Goal: Information Seeking & Learning: Learn about a topic

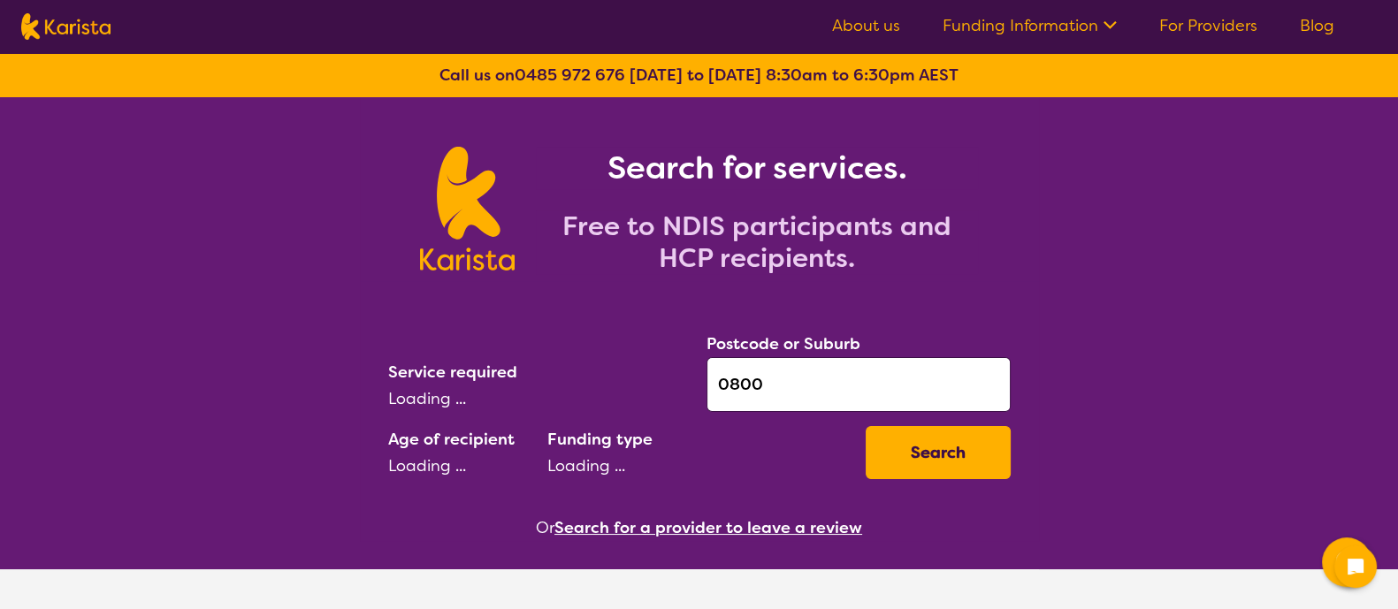
select select "AD"
select select "NDIS"
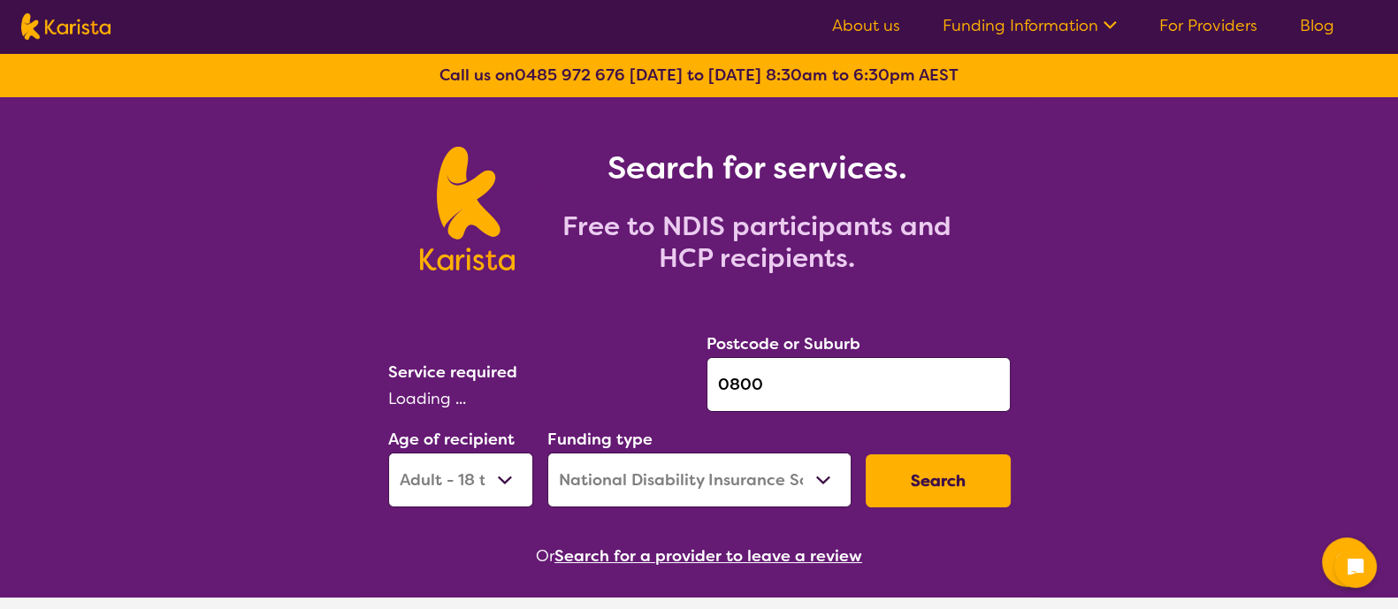
select select "Psychology"
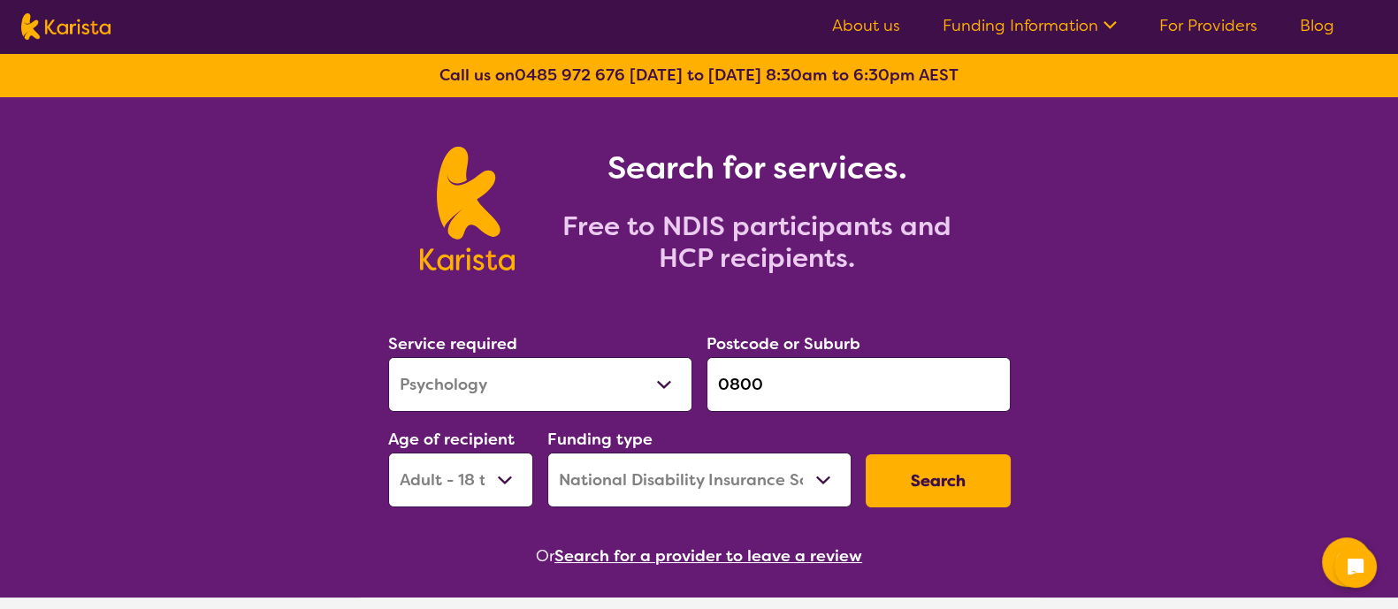
drag, startPoint x: 808, startPoint y: 383, endPoint x: 687, endPoint y: 369, distance: 122.0
click at [687, 369] on div "Service required Allied Health Assistant Assessment ([MEDICAL_DATA] or [MEDICAL…" at bounding box center [699, 419] width 637 height 191
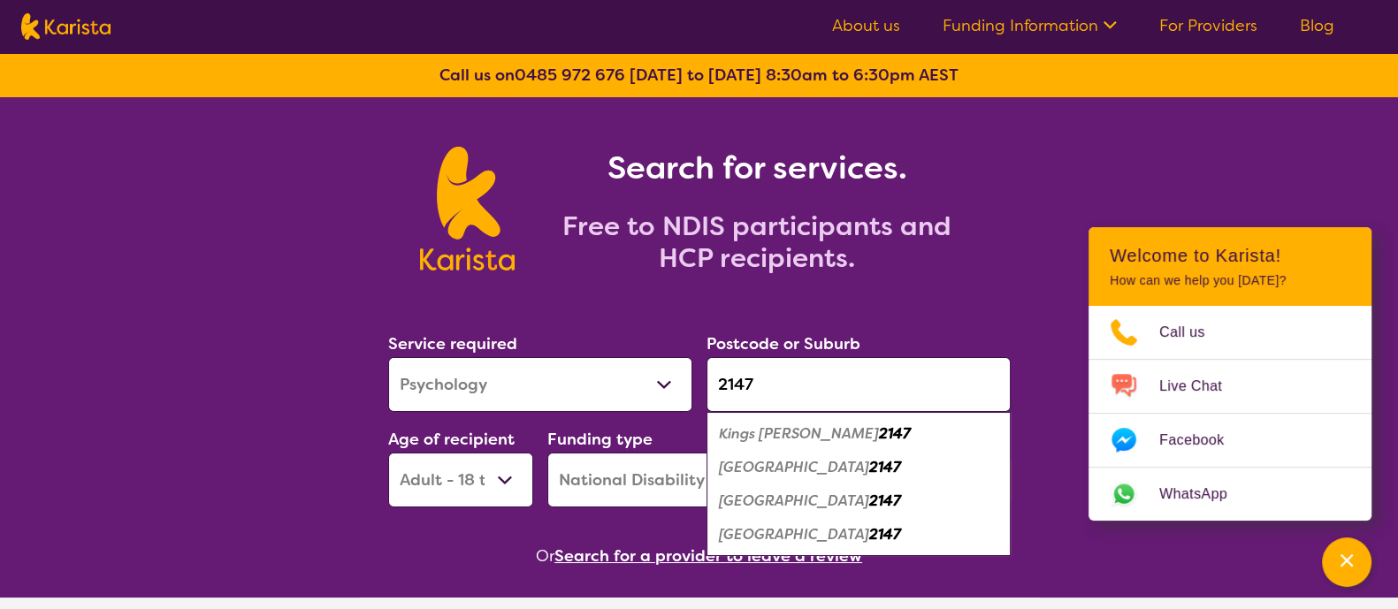
type input "2147"
click at [803, 431] on em "Kings [PERSON_NAME]" at bounding box center [799, 434] width 160 height 19
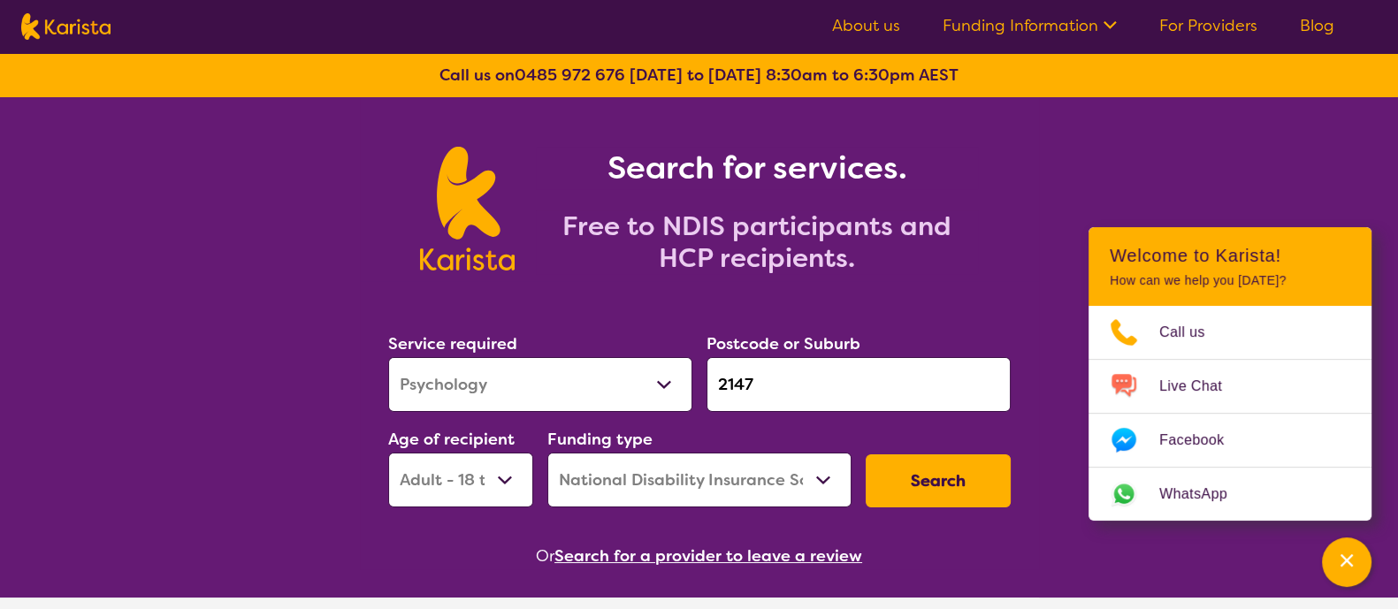
click at [597, 369] on select "Allied Health Assistant Assessment ([MEDICAL_DATA] or [MEDICAL_DATA]) Behaviour…" at bounding box center [540, 384] width 304 height 55
select select "Speech therapy"
click at [388, 357] on select "Allied Health Assistant Assessment ([MEDICAL_DATA] or [MEDICAL_DATA]) Behaviour…" at bounding box center [540, 384] width 304 height 55
click at [878, 487] on button "Search" at bounding box center [938, 481] width 145 height 53
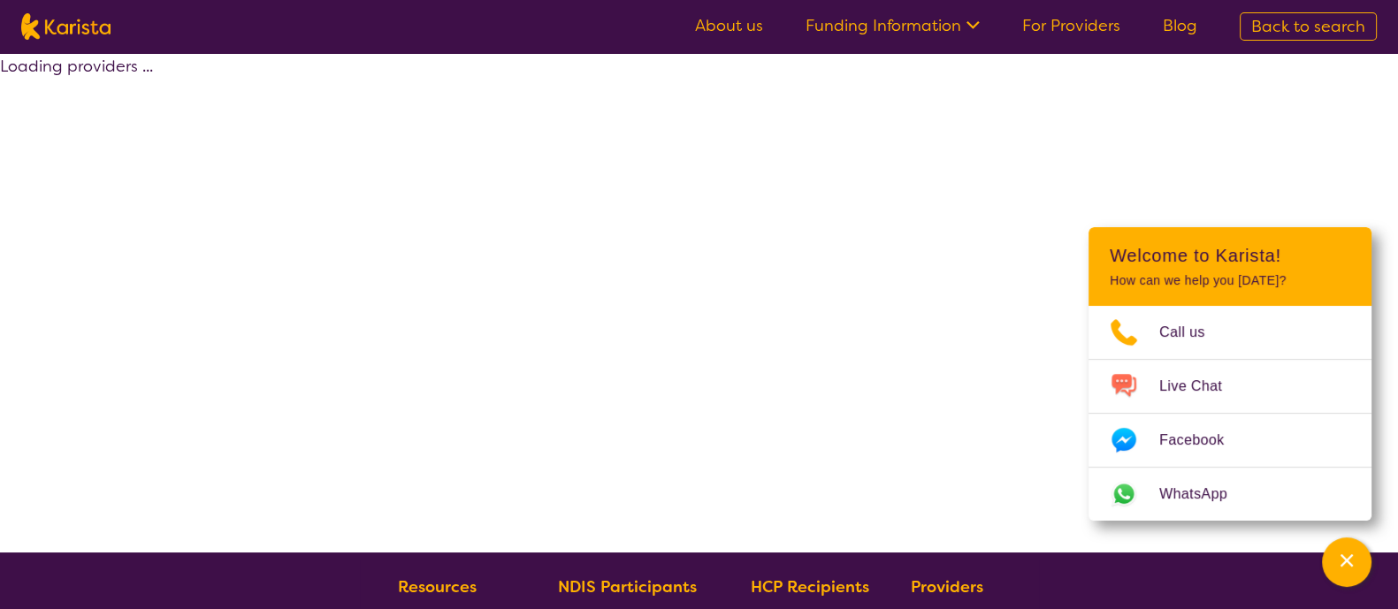
select select "by_score"
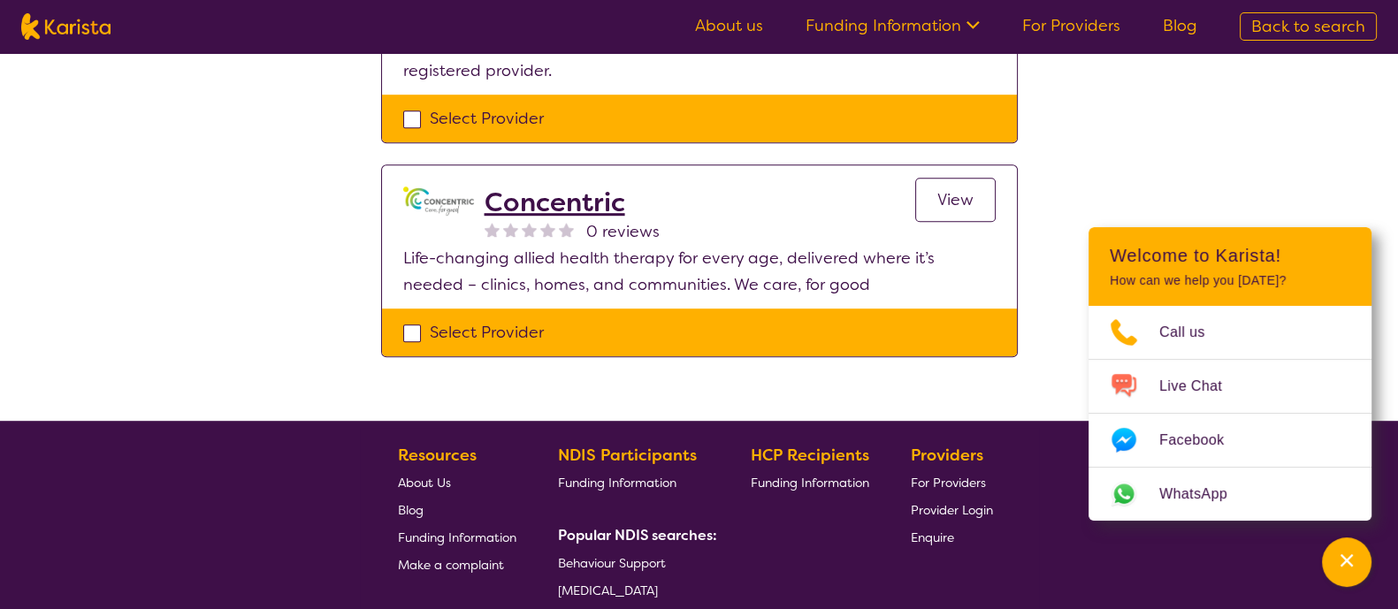
scroll to position [1309, 0]
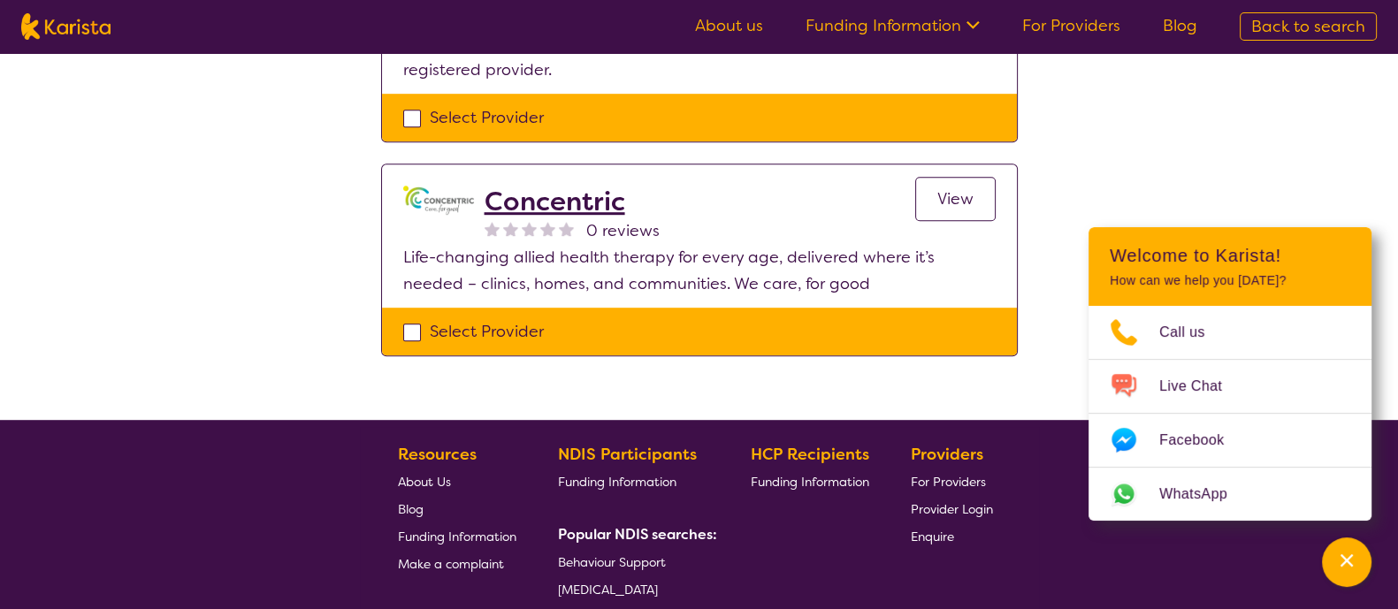
select select "Speech therapy"
select select "AD"
select select "NDIS"
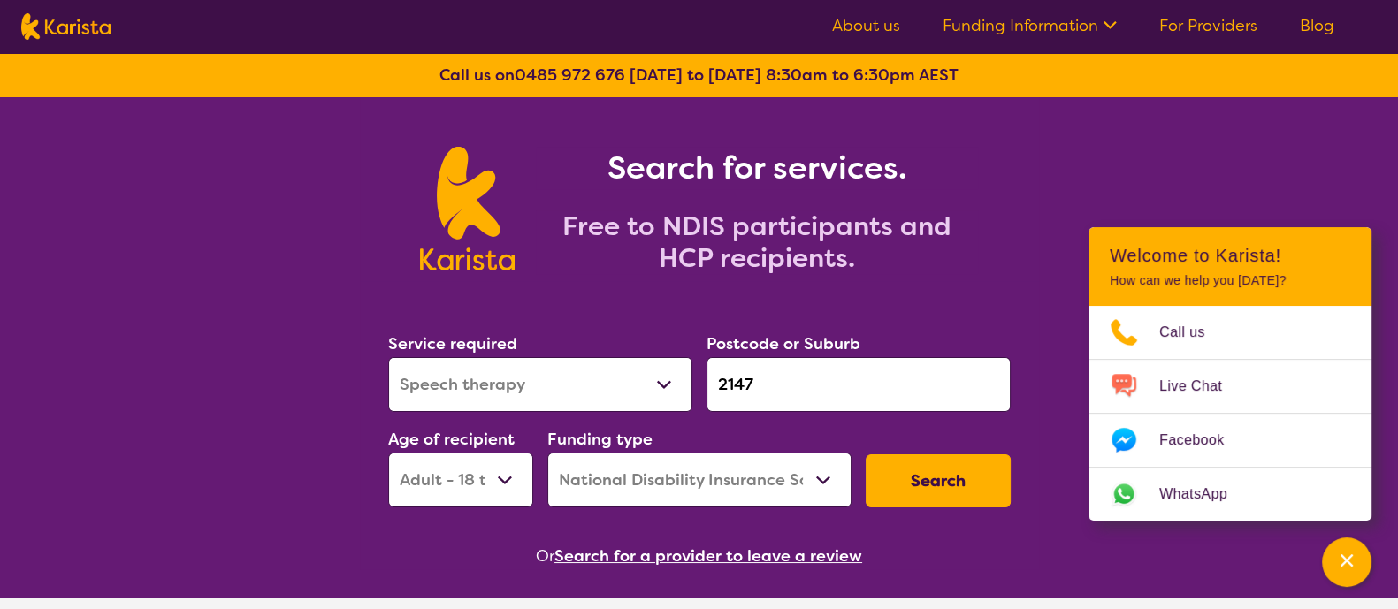
click at [919, 509] on div "Search" at bounding box center [938, 481] width 159 height 67
click at [972, 474] on button "Search" at bounding box center [938, 481] width 145 height 53
select select "by_score"
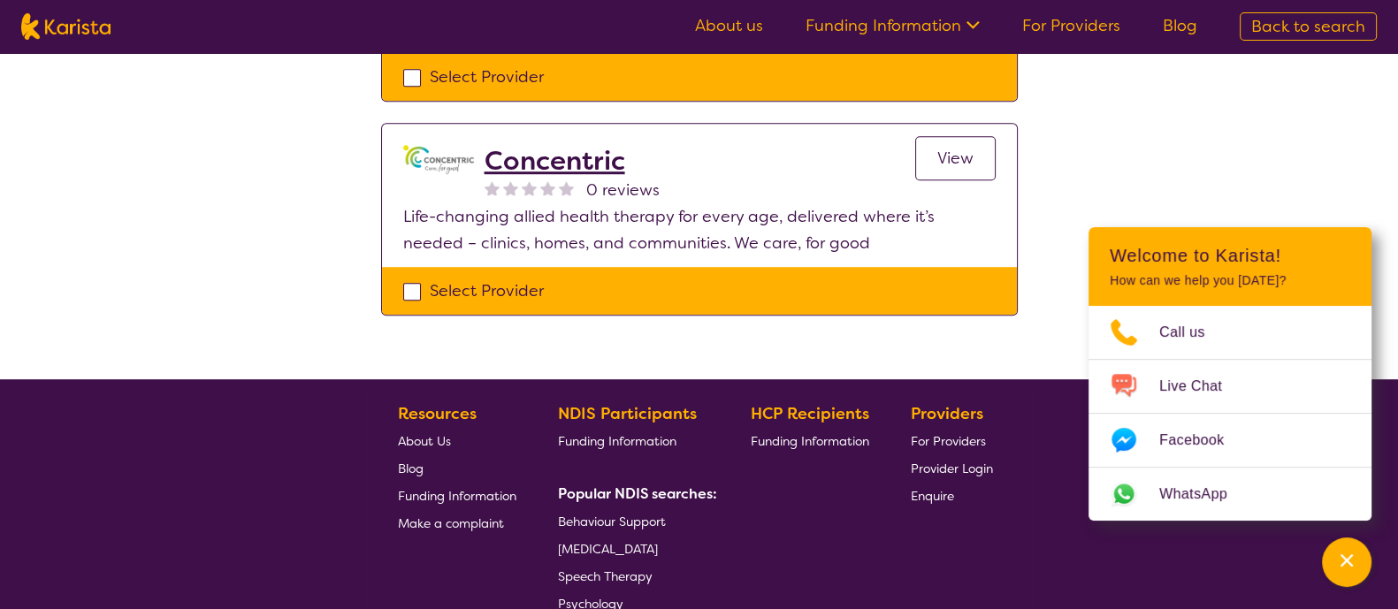
scroll to position [1351, 0]
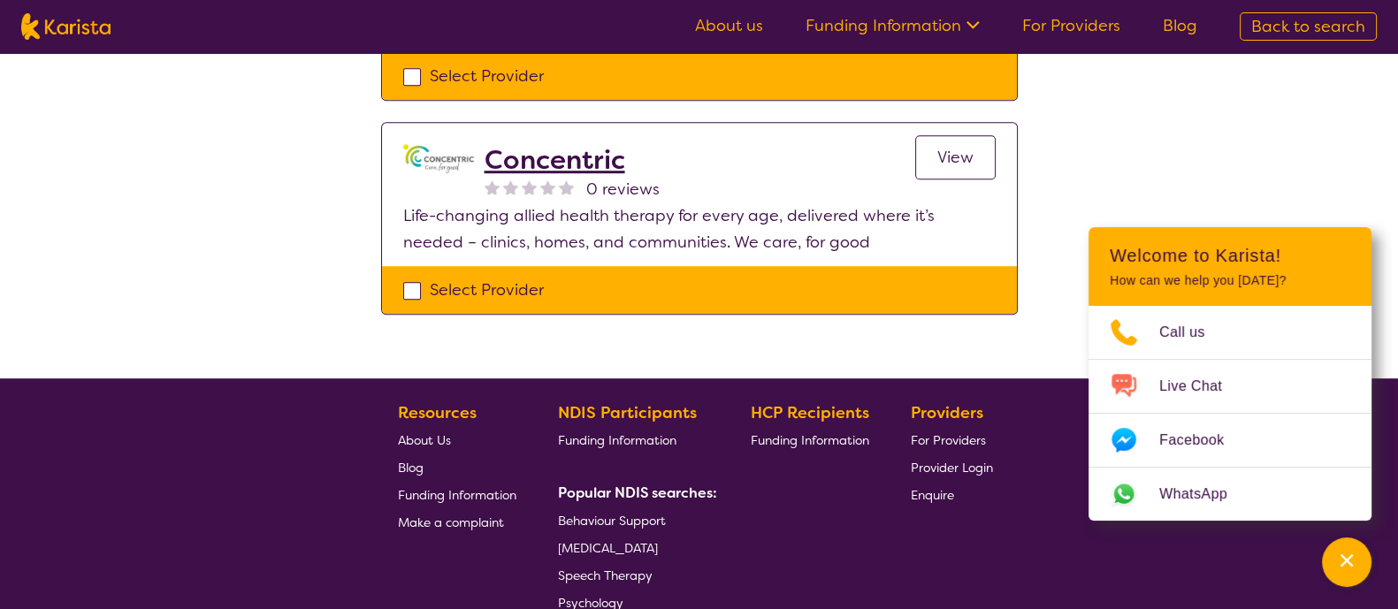
click at [1318, 559] on footer "Resources About Us Blog Funding Information Make a complaint NDIS Participants …" at bounding box center [699, 545] width 1398 height 333
click at [1340, 563] on icon "Channel Menu" at bounding box center [1347, 561] width 18 height 18
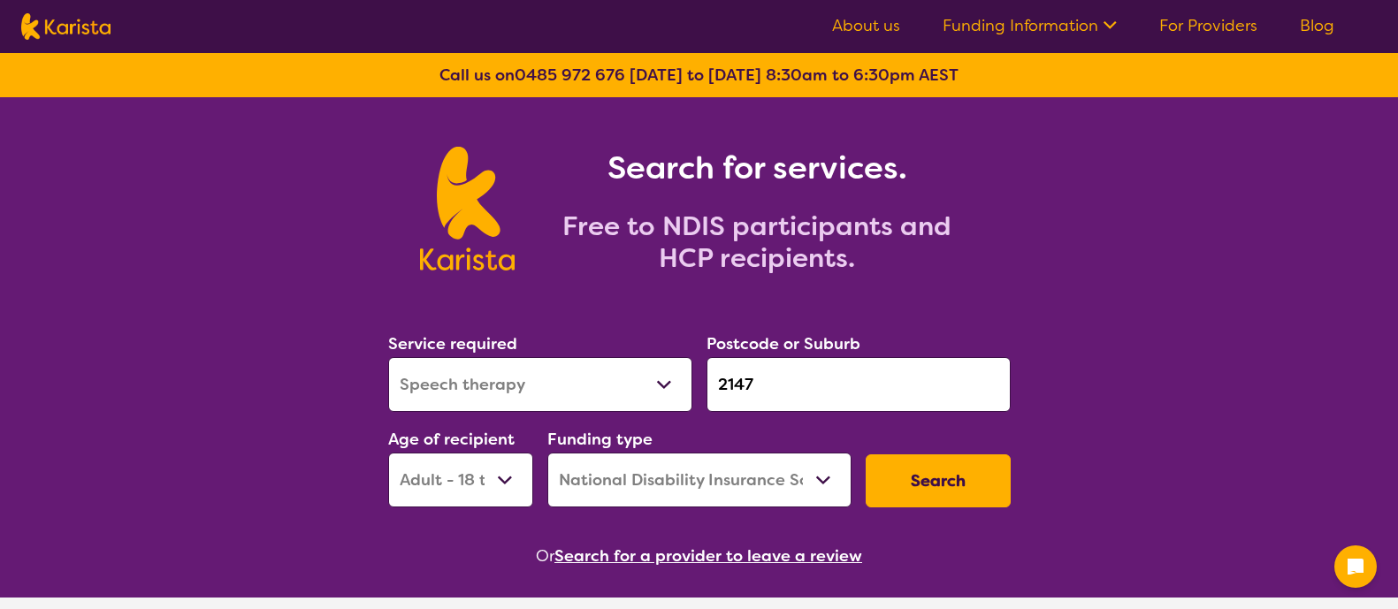
select select "Speech therapy"
select select "AD"
select select "NDIS"
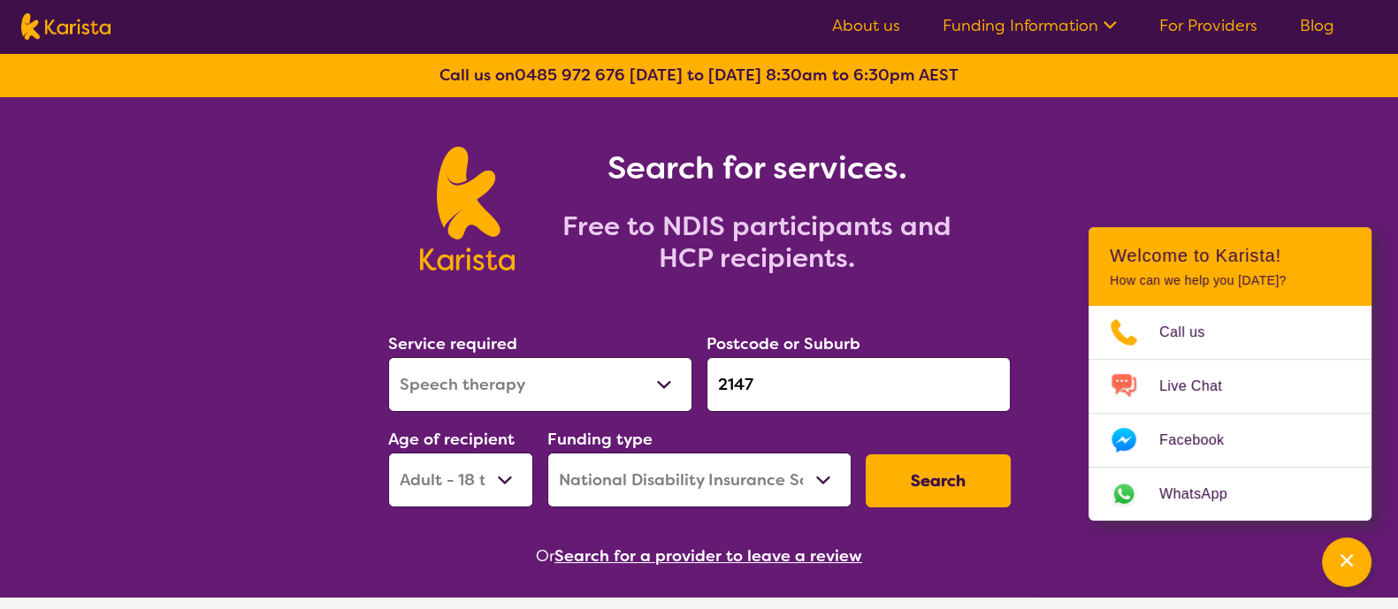
click at [624, 369] on select "Allied Health Assistant Assessment ([MEDICAL_DATA] or [MEDICAL_DATA]) Behaviour…" at bounding box center [540, 384] width 304 height 55
select select "Key Worker"
click at [388, 357] on select "Allied Health Assistant Assessment ([MEDICAL_DATA] or [MEDICAL_DATA]) Behaviour…" at bounding box center [540, 384] width 304 height 55
click at [692, 380] on div "Service required Allied Health Assistant Assessment ([MEDICAL_DATA] or [MEDICAL…" at bounding box center [699, 419] width 637 height 191
click at [692, 380] on div "Service required Allied Health Assistant Assessment (ADHD or Autism) Behaviour …" at bounding box center [540, 372] width 318 height 96
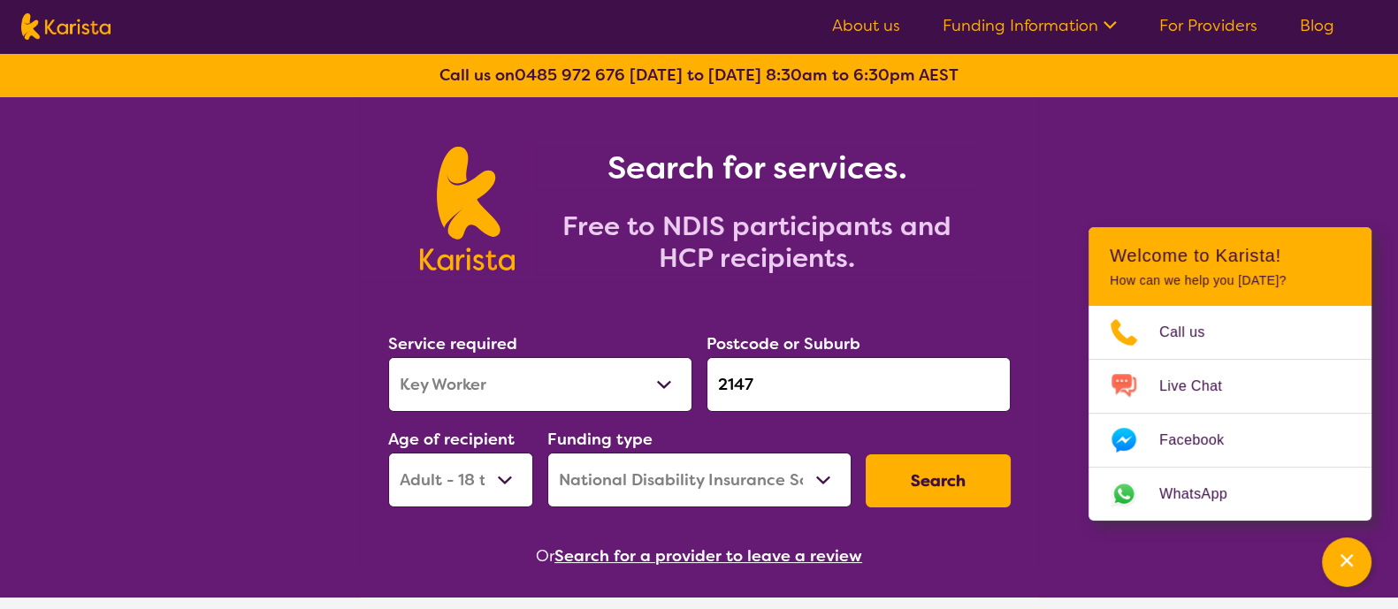
click at [793, 369] on input "2147" at bounding box center [859, 384] width 304 height 55
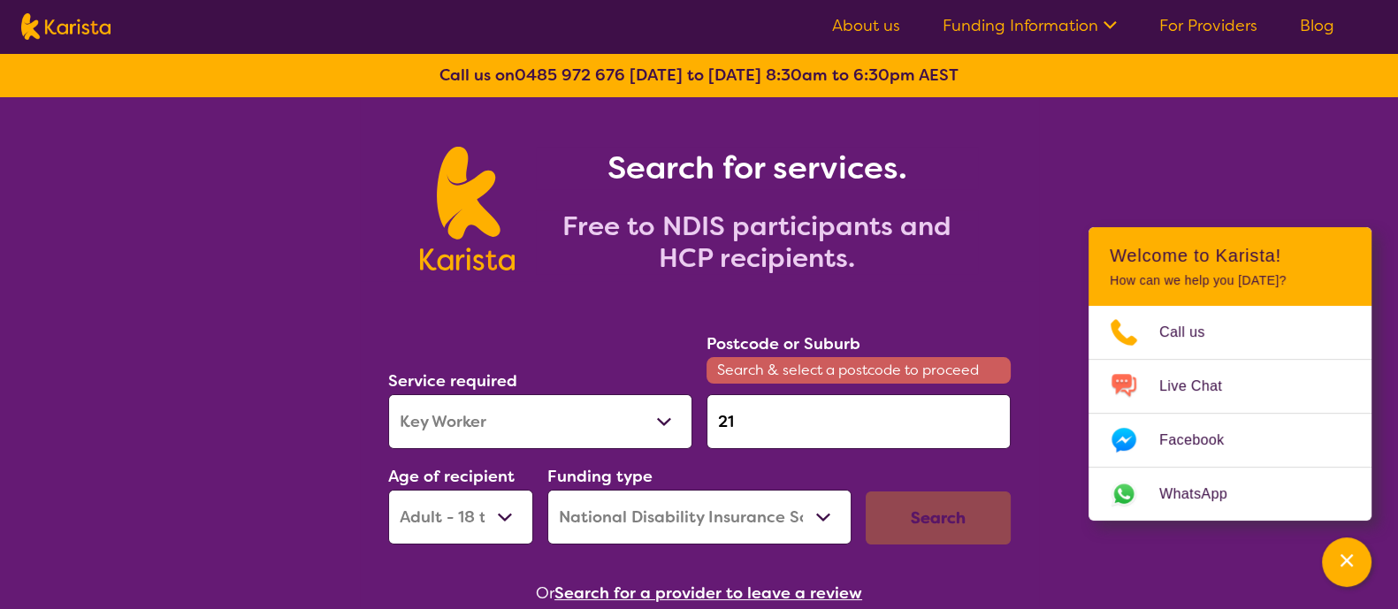
type input "2"
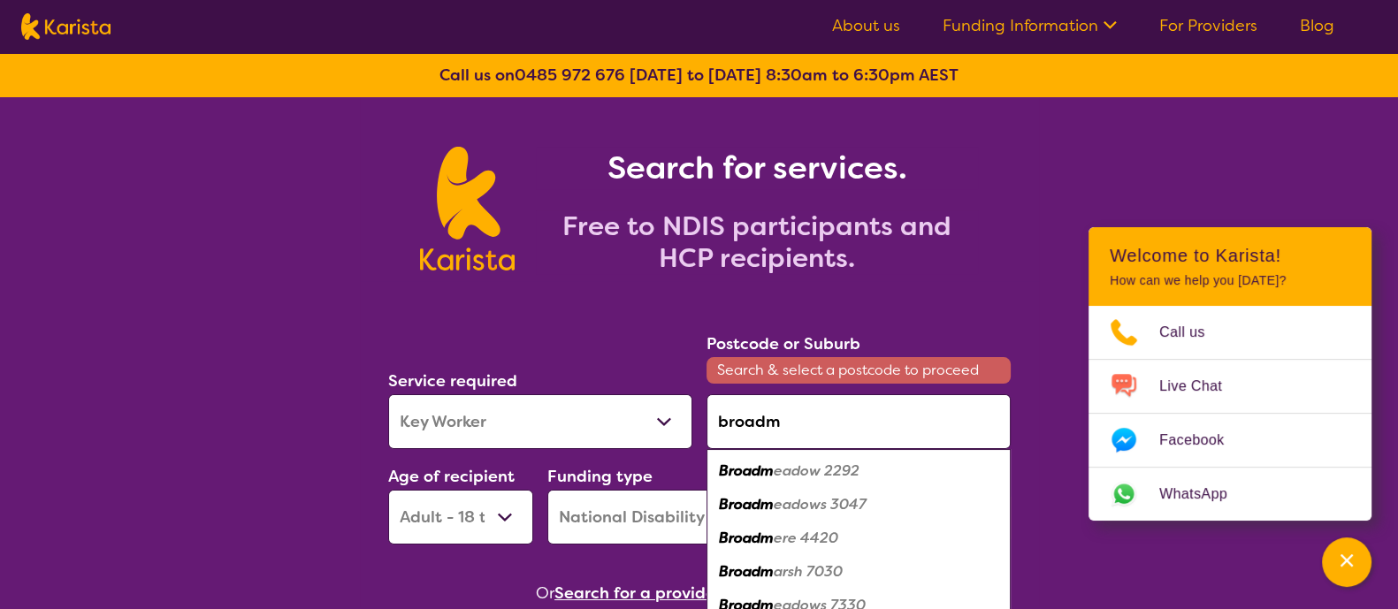
click at [798, 462] on em "eadow 2292" at bounding box center [817, 471] width 86 height 19
type input "2292"
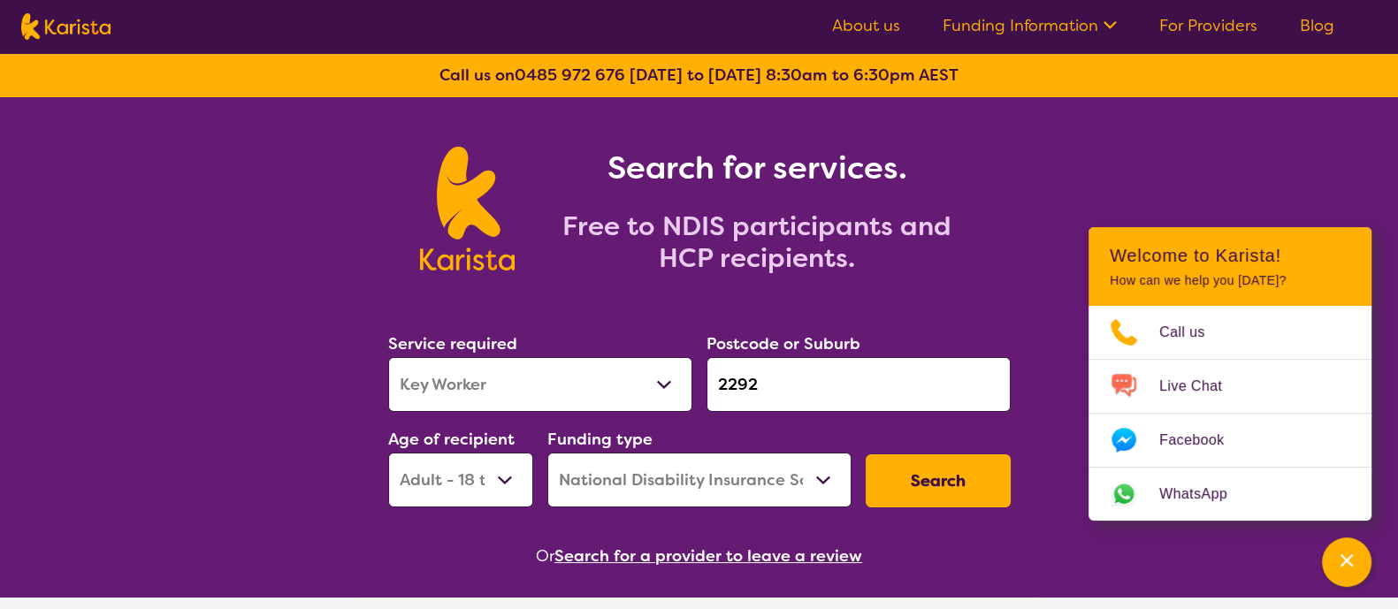
click at [514, 483] on select "Early Childhood - 0 to 9 Child - 10 to 11 Adolescent - 12 to 17 Adult - 18 to 6…" at bounding box center [460, 480] width 145 height 55
select select "EC"
click at [388, 453] on select "Early Childhood - 0 to 9 Child - 10 to 11 Adolescent - 12 to 17 Adult - 18 to 6…" at bounding box center [460, 480] width 145 height 55
click at [917, 491] on button "Search" at bounding box center [938, 481] width 145 height 53
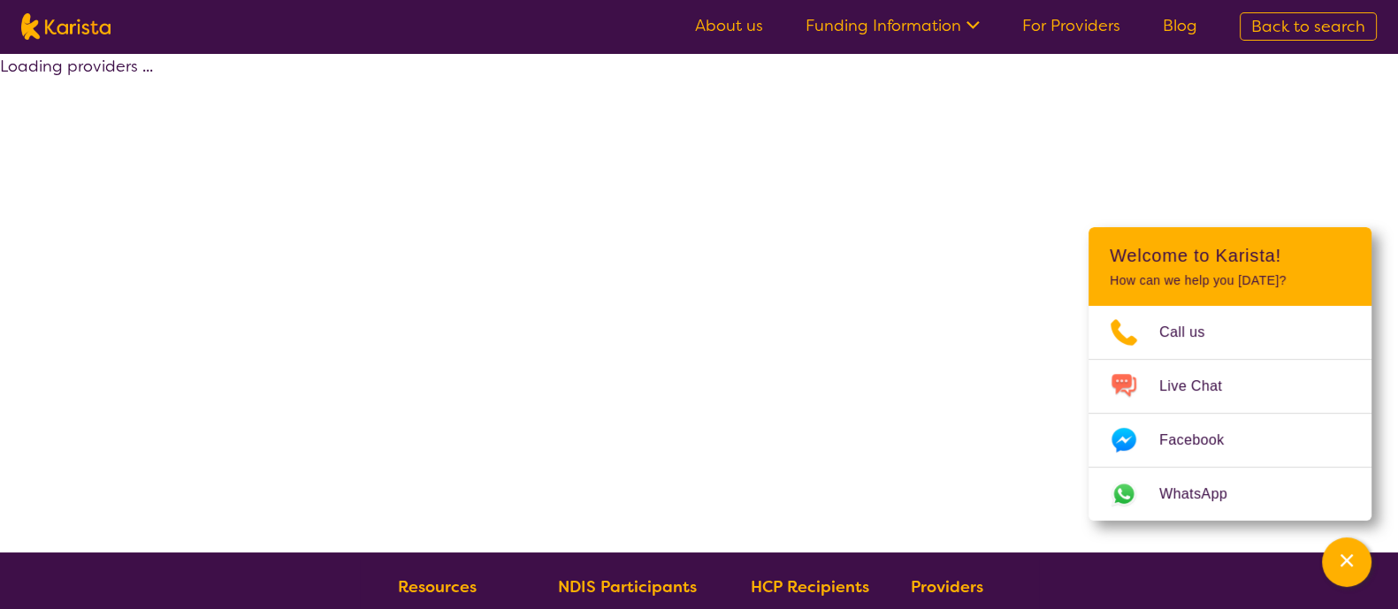
select select "by_score"
